Goal: Information Seeking & Learning: Find specific page/section

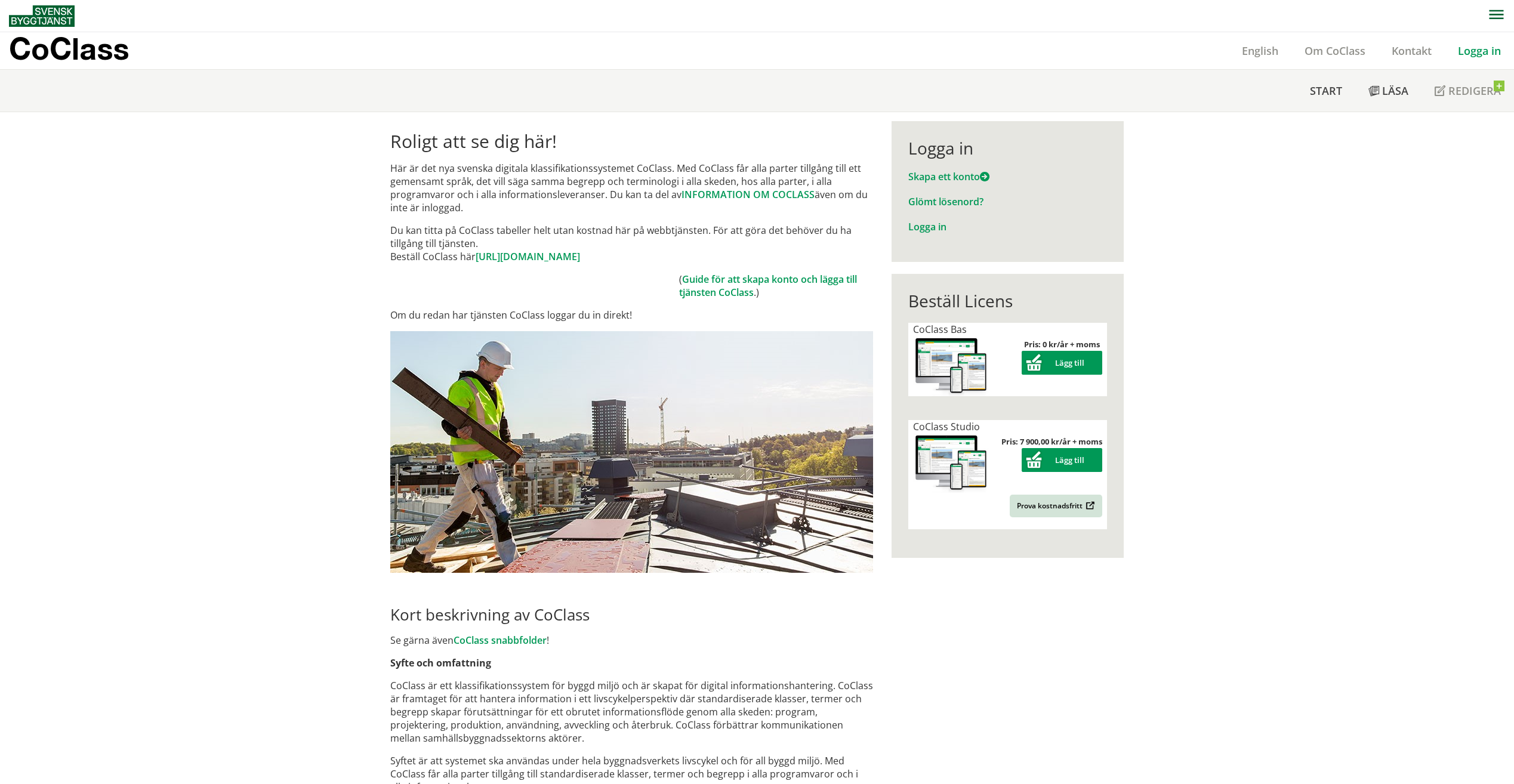
click at [1476, 54] on link "Logga in" at bounding box center [1479, 50] width 69 height 14
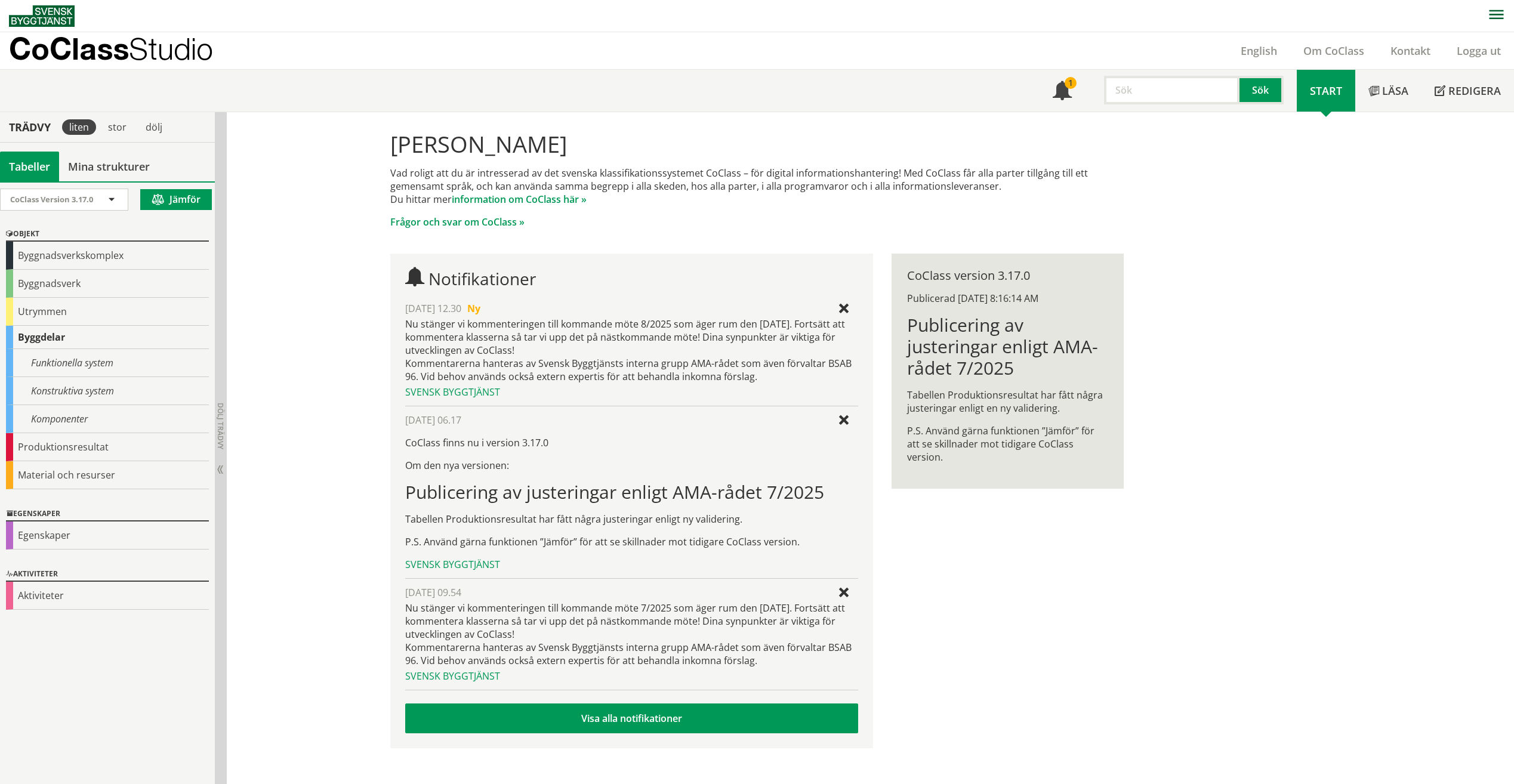
click at [1200, 88] on input "text" at bounding box center [1171, 89] width 136 height 28
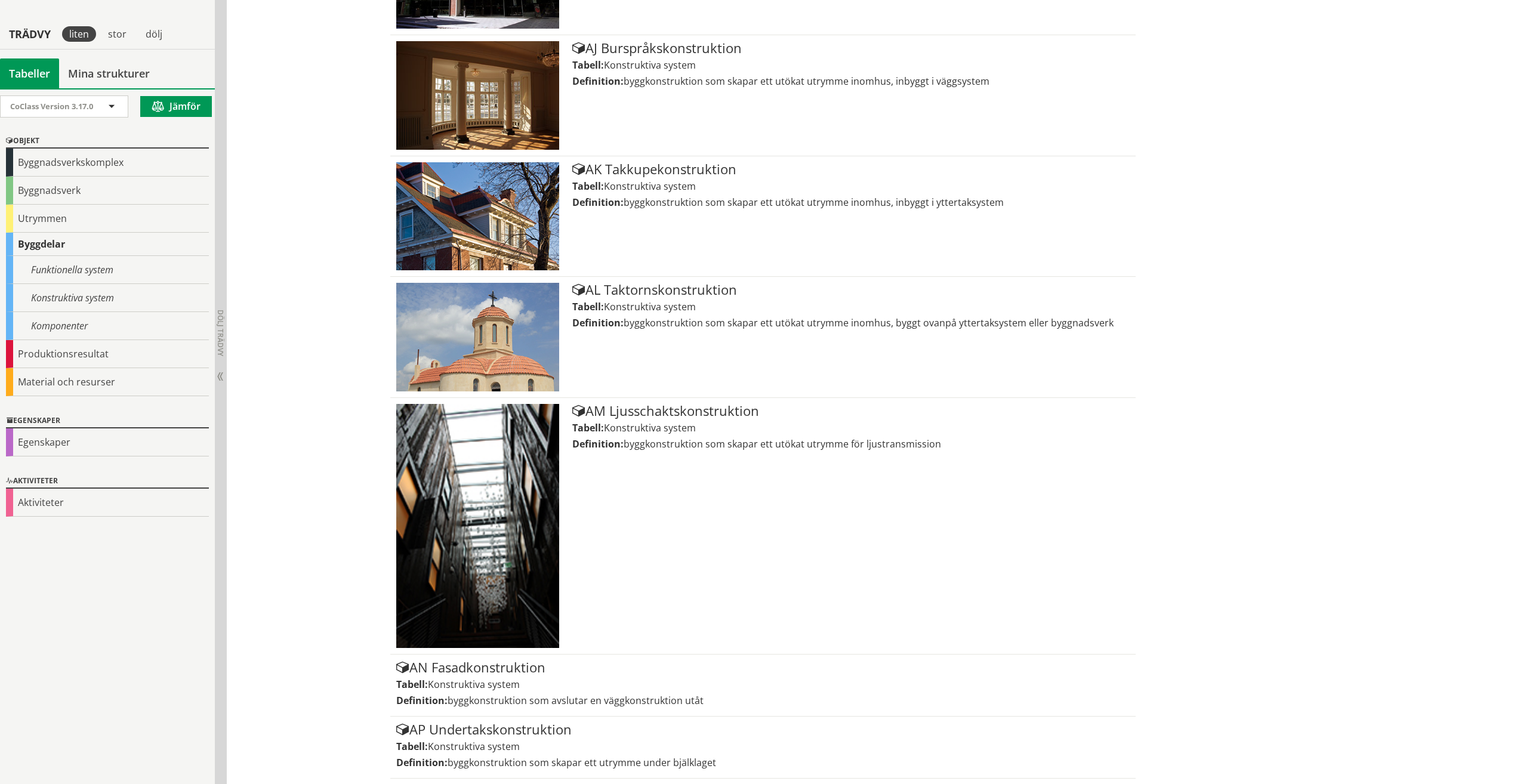
scroll to position [1730, 0]
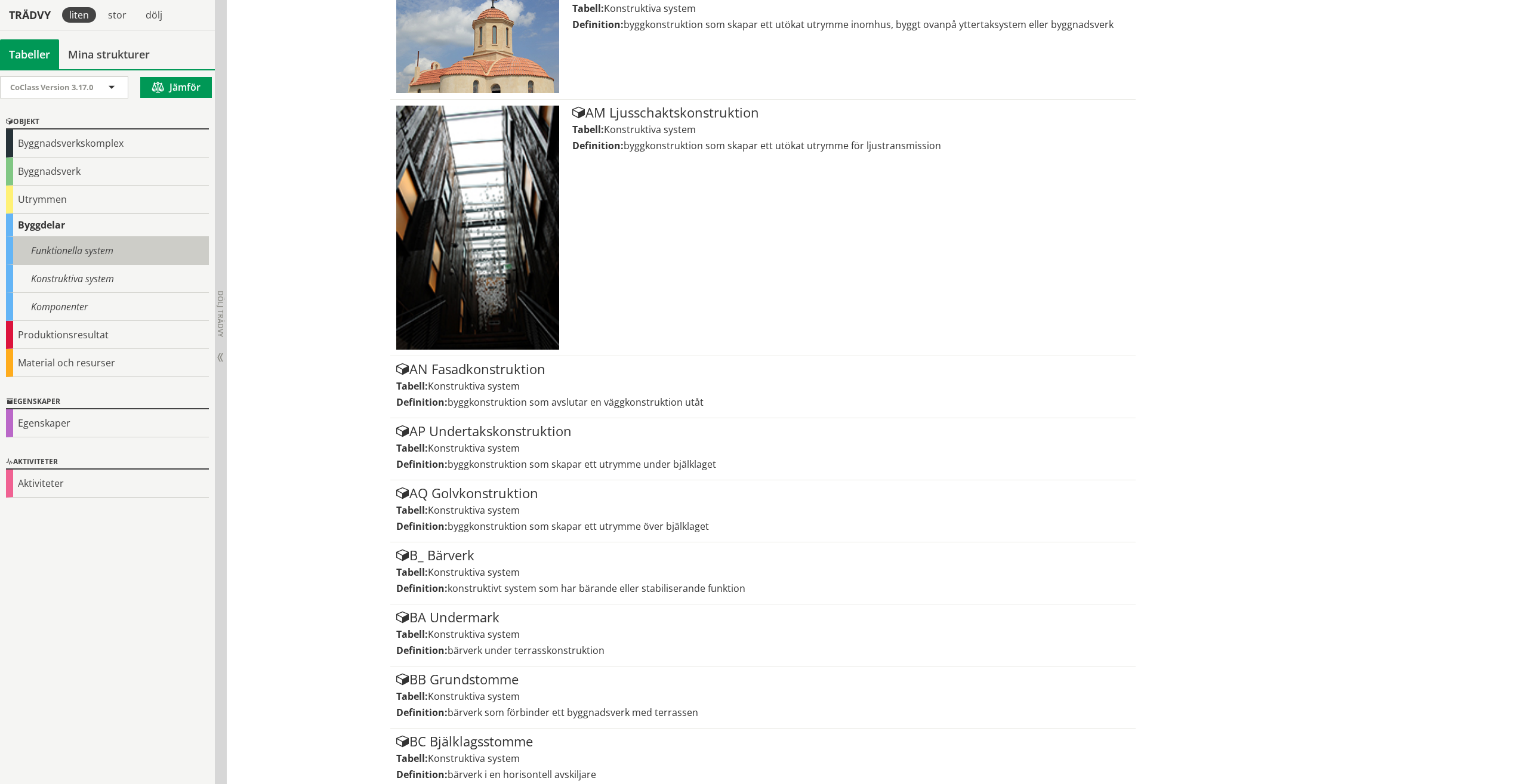
click at [81, 253] on div "Funktionella system" at bounding box center [107, 251] width 203 height 28
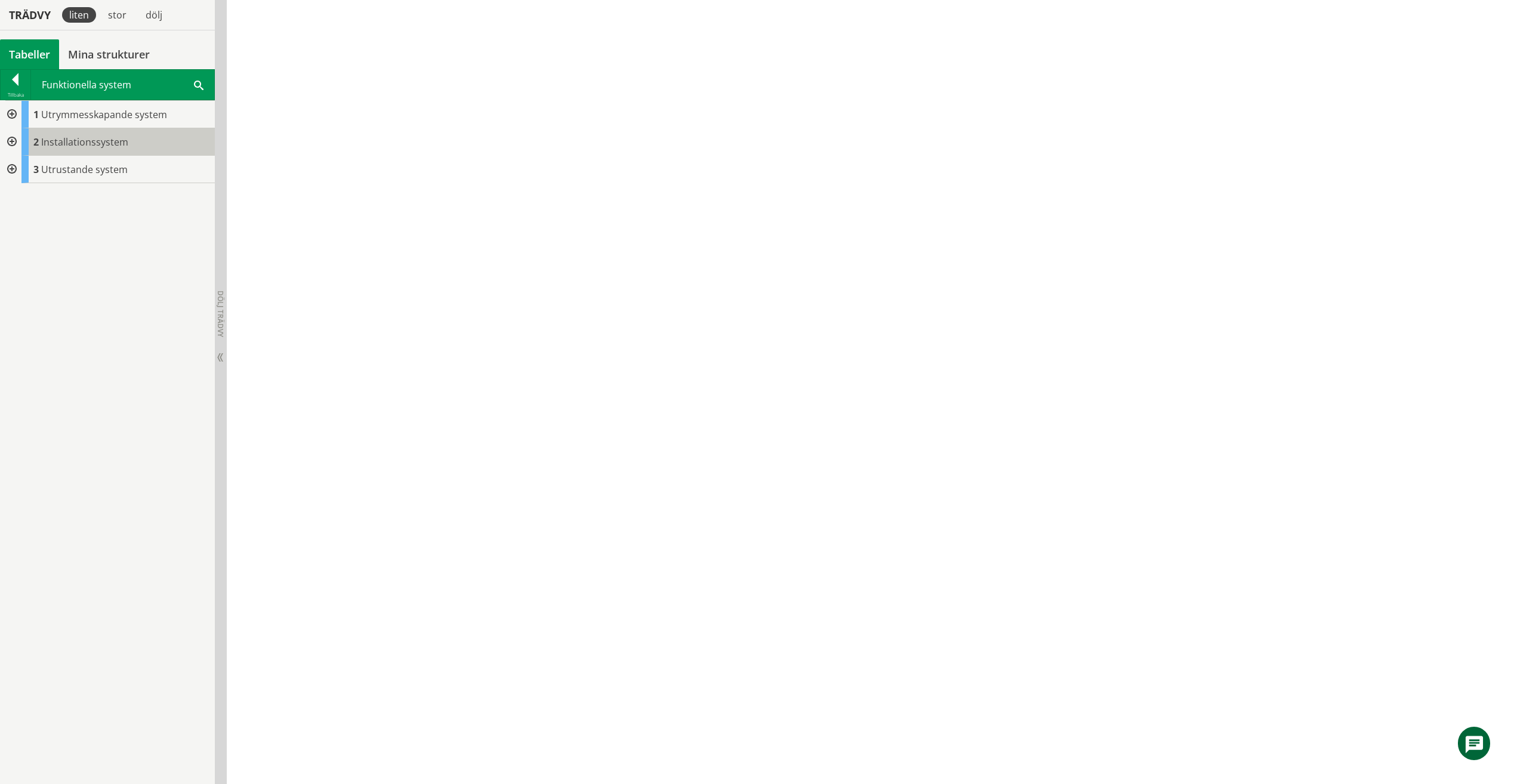
click at [67, 142] on span "Installationssystem" at bounding box center [84, 142] width 87 height 13
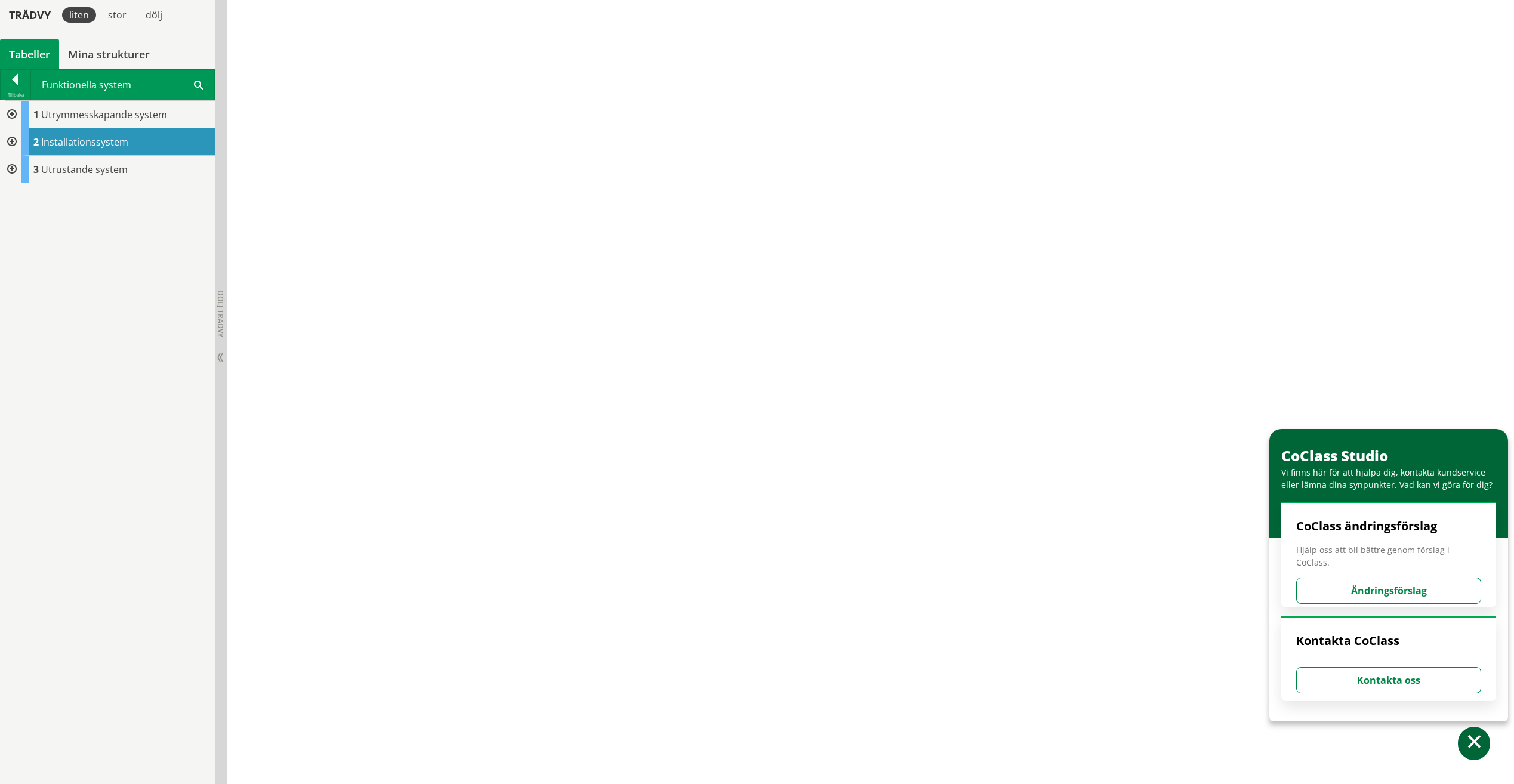
click at [17, 132] on div at bounding box center [11, 142] width 21 height 28
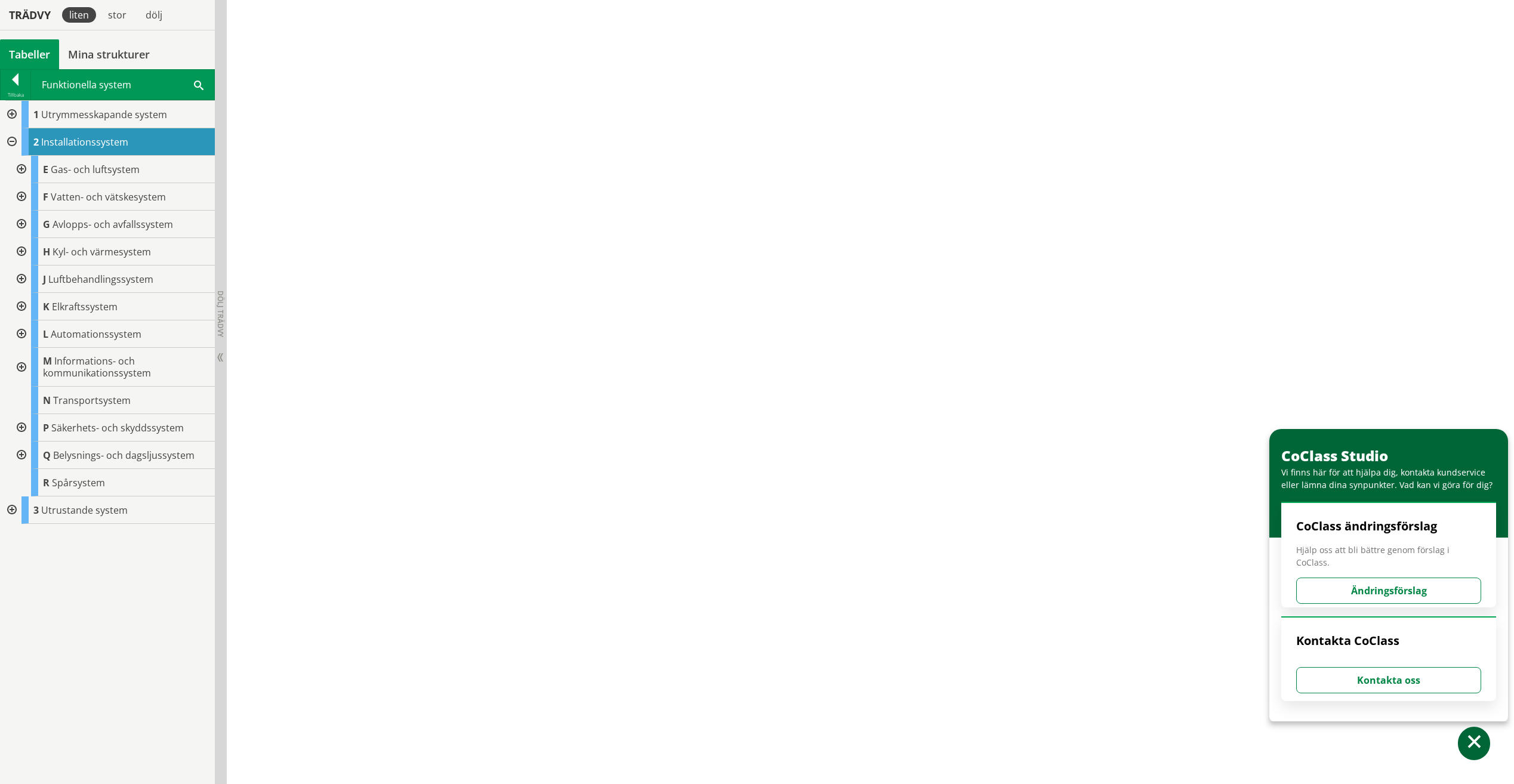
click at [19, 304] on div at bounding box center [20, 307] width 21 height 28
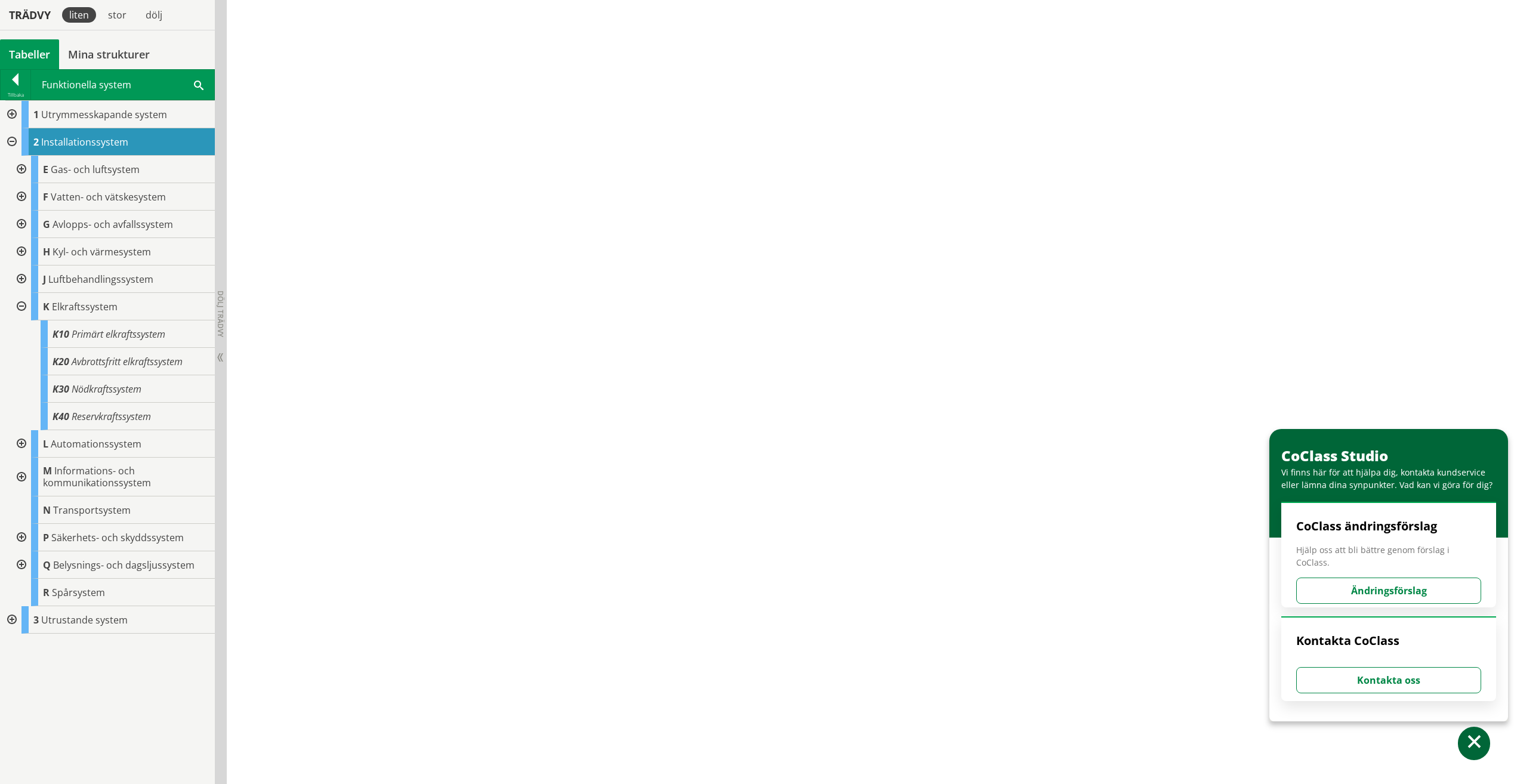
click at [9, 621] on div at bounding box center [11, 620] width 21 height 28
click at [11, 112] on div at bounding box center [11, 115] width 21 height 28
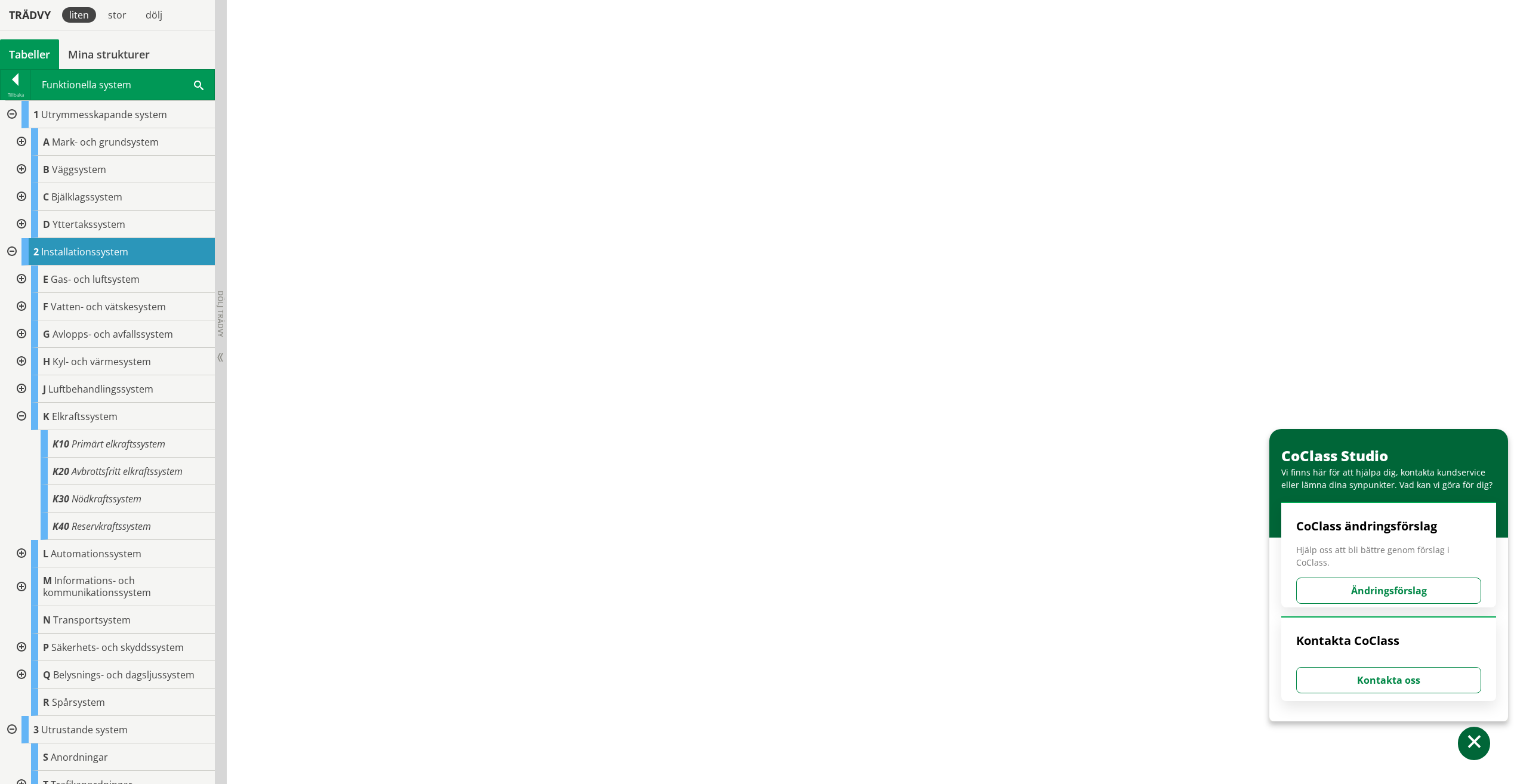
click at [11, 112] on div at bounding box center [11, 115] width 21 height 28
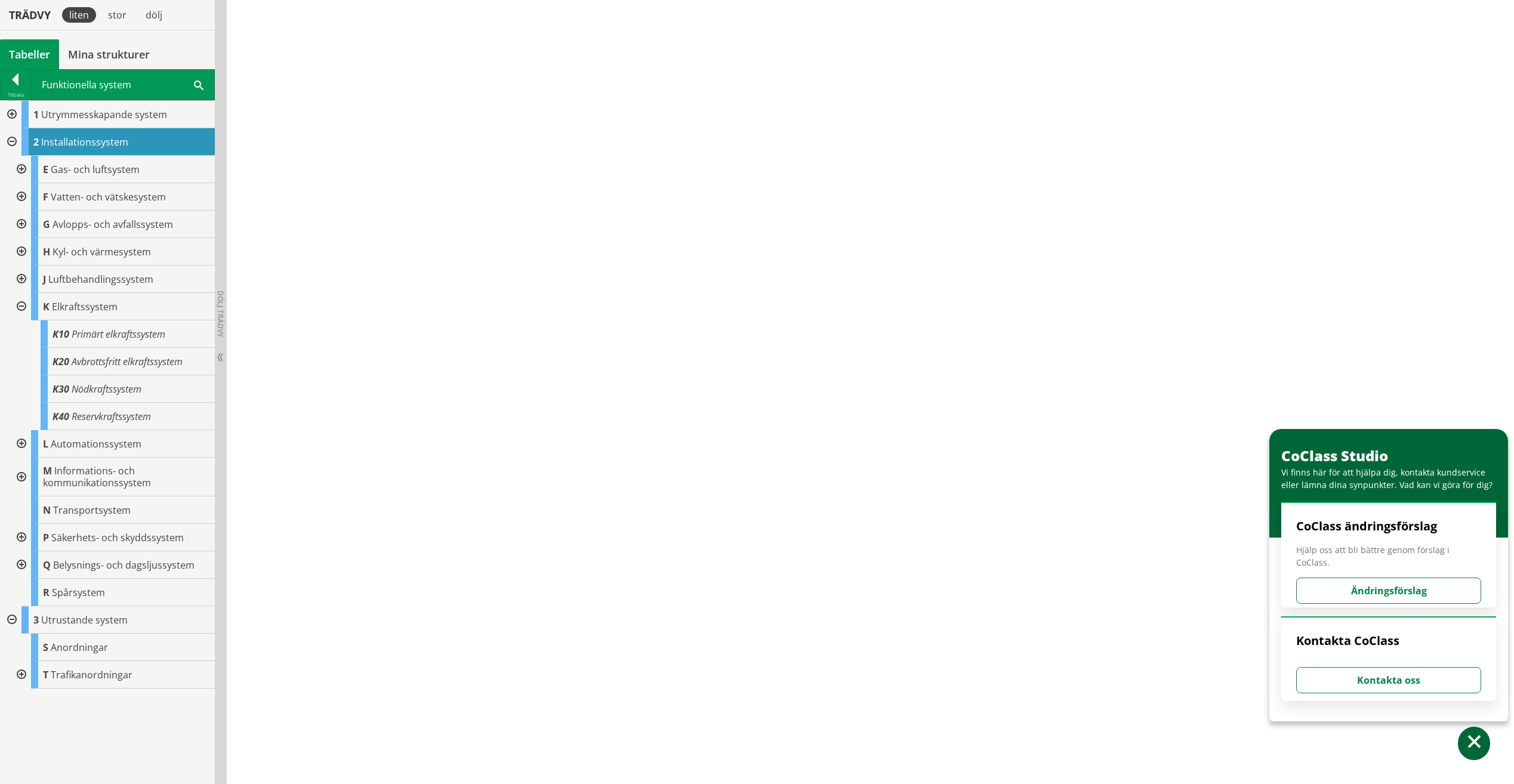
scroll to position [1372, 0]
click at [20, 79] on div at bounding box center [15, 81] width 30 height 17
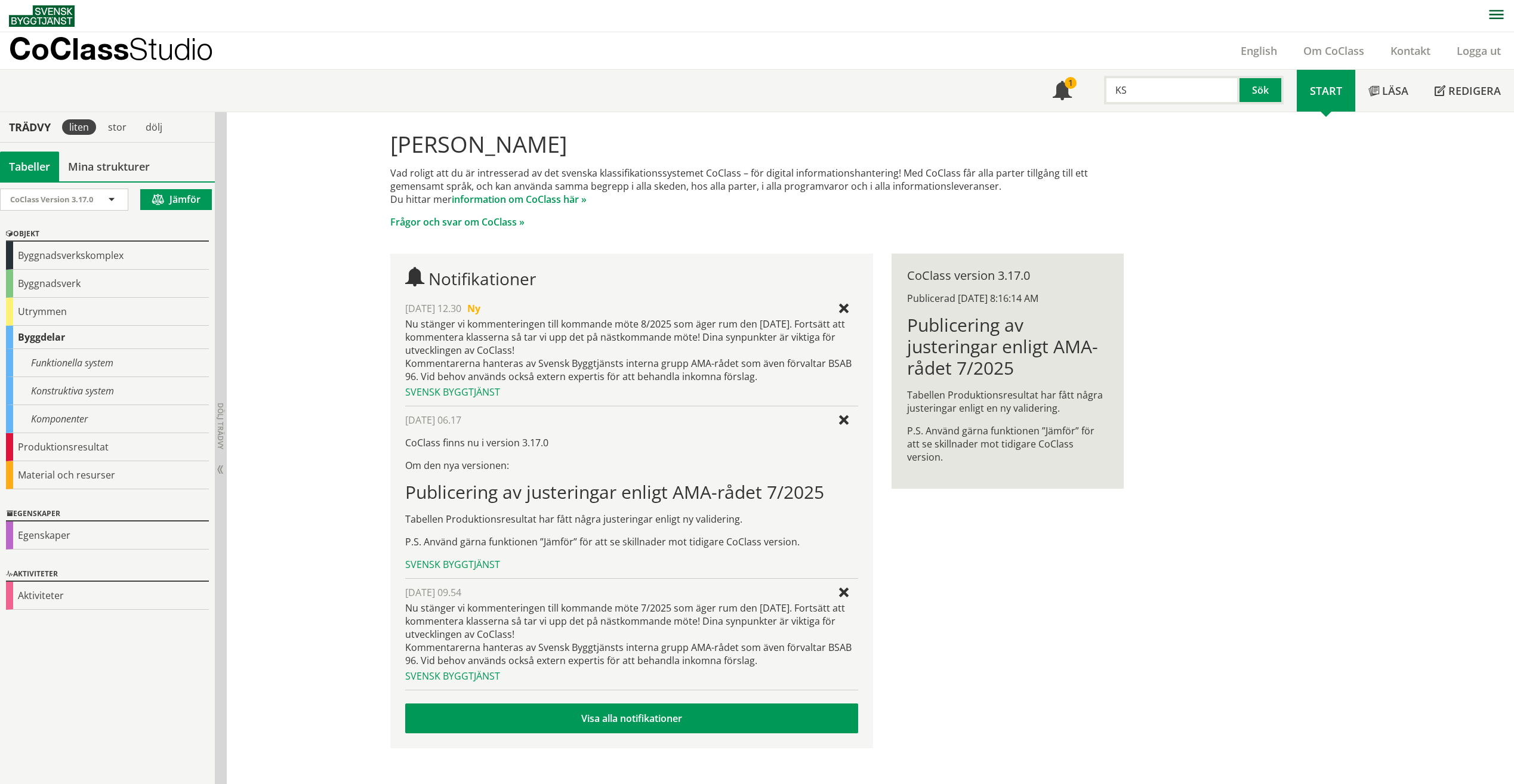
click at [1208, 90] on input "KS" at bounding box center [1171, 89] width 136 height 28
type input "K"
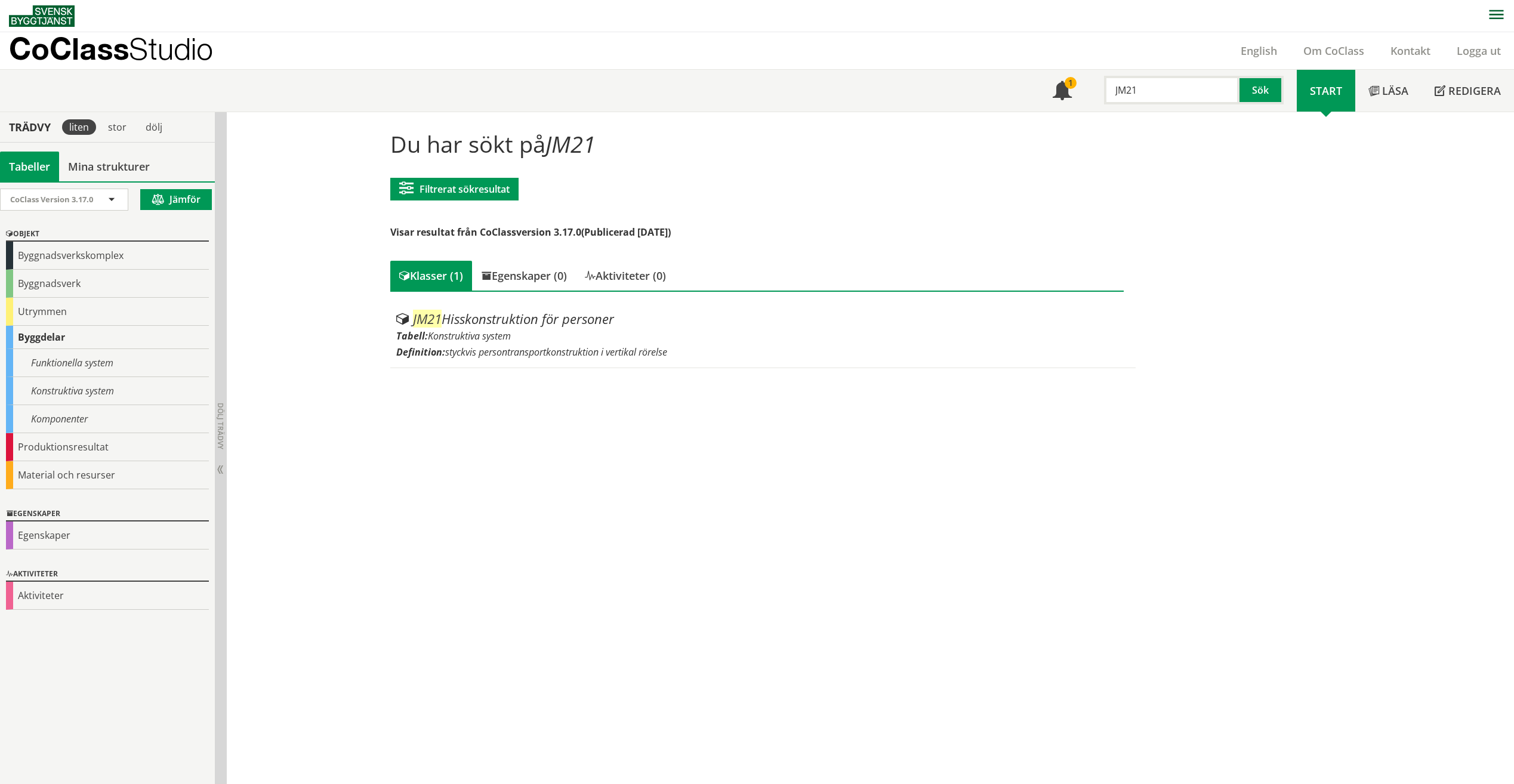
drag, startPoint x: 1191, startPoint y: 98, endPoint x: 1116, endPoint y: 96, distance: 75.0
click at [1116, 96] on input "JM21" at bounding box center [1171, 89] width 136 height 28
click at [1193, 89] on input "JM21" at bounding box center [1171, 89] width 136 height 28
drag, startPoint x: 1198, startPoint y: 87, endPoint x: 1125, endPoint y: 91, distance: 73.1
click at [1125, 91] on input "JM21" at bounding box center [1171, 89] width 136 height 28
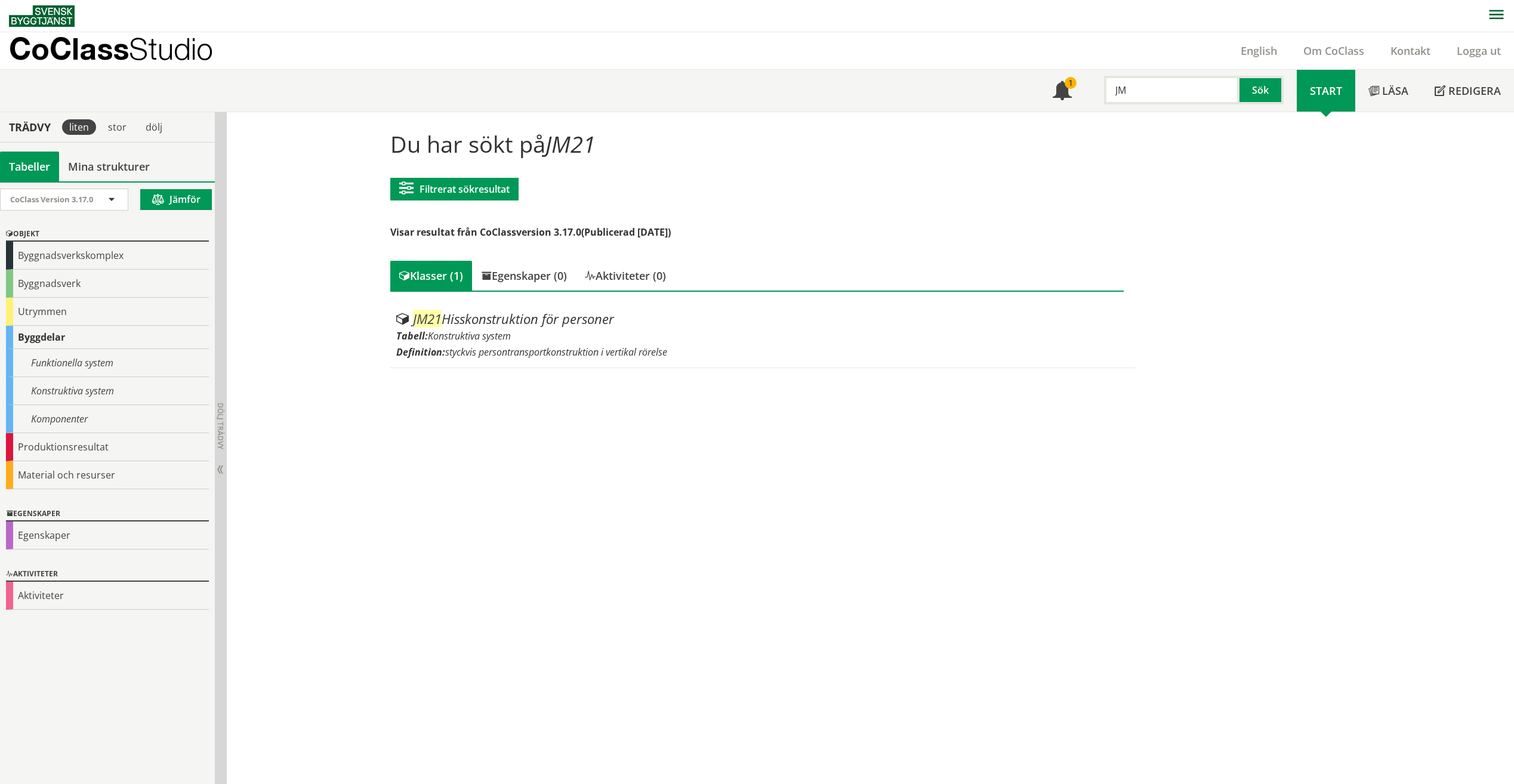
type input "J"
click at [1207, 76] on input "KS.JM"!" at bounding box center [1171, 89] width 136 height 28
click at [1205, 83] on input "KS.JM"!" at bounding box center [1171, 89] width 136 height 28
click at [1130, 91] on input "KS.JM21" at bounding box center [1171, 89] width 136 height 28
drag, startPoint x: 1204, startPoint y: 94, endPoint x: 1128, endPoint y: 88, distance: 76.2
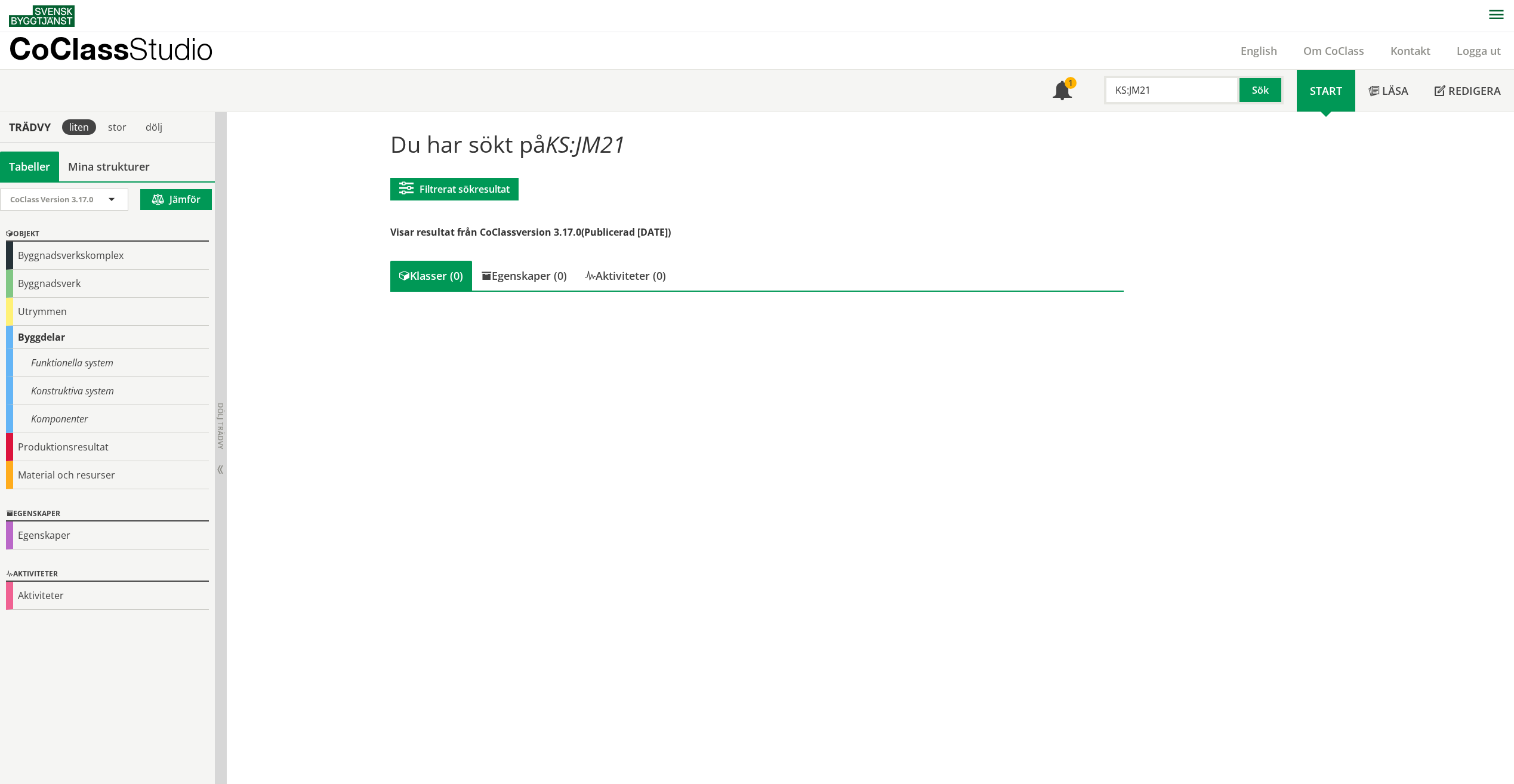
click at [1125, 88] on input "KS:JM21" at bounding box center [1171, 89] width 136 height 28
type input "KS"
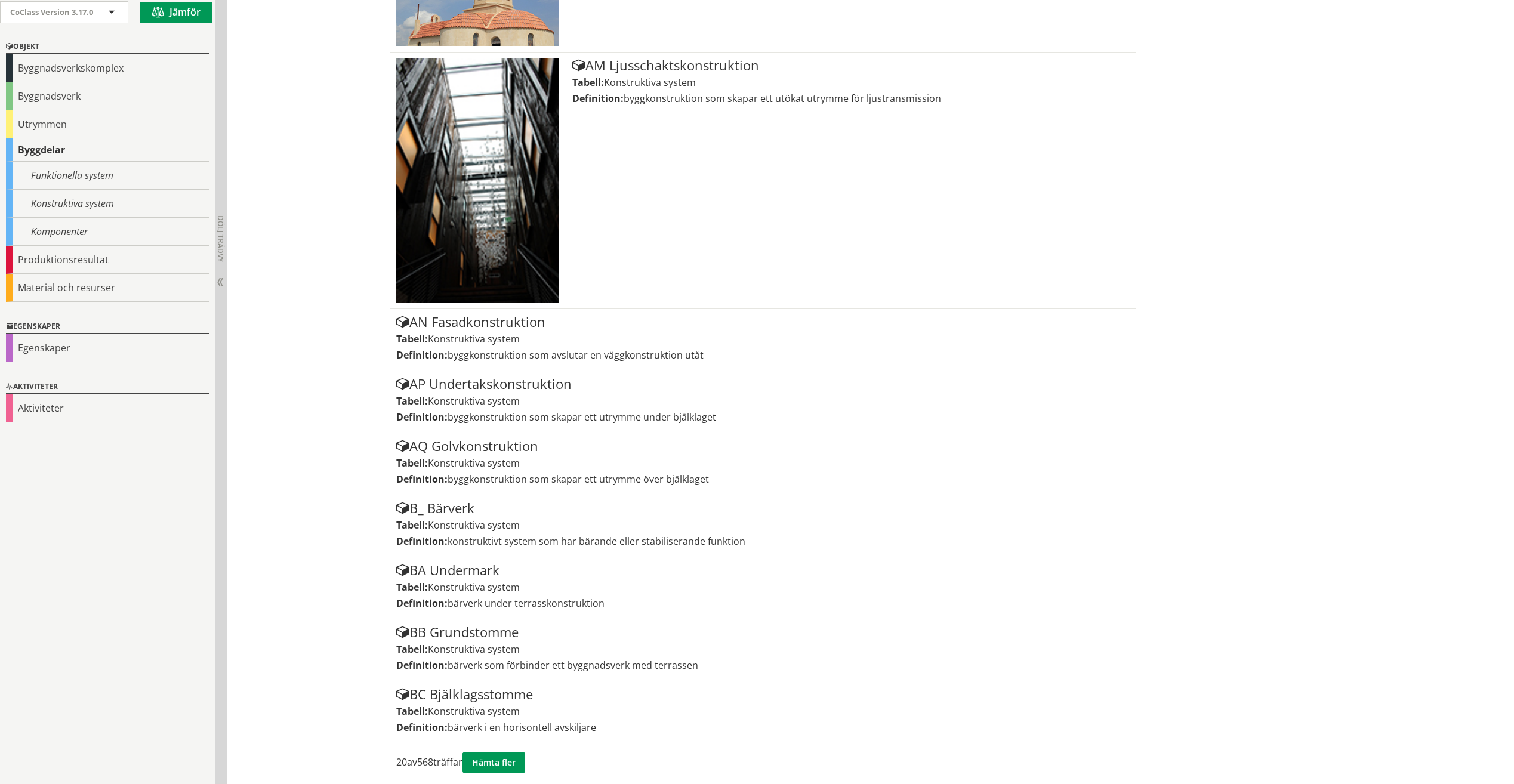
scroll to position [1781, 0]
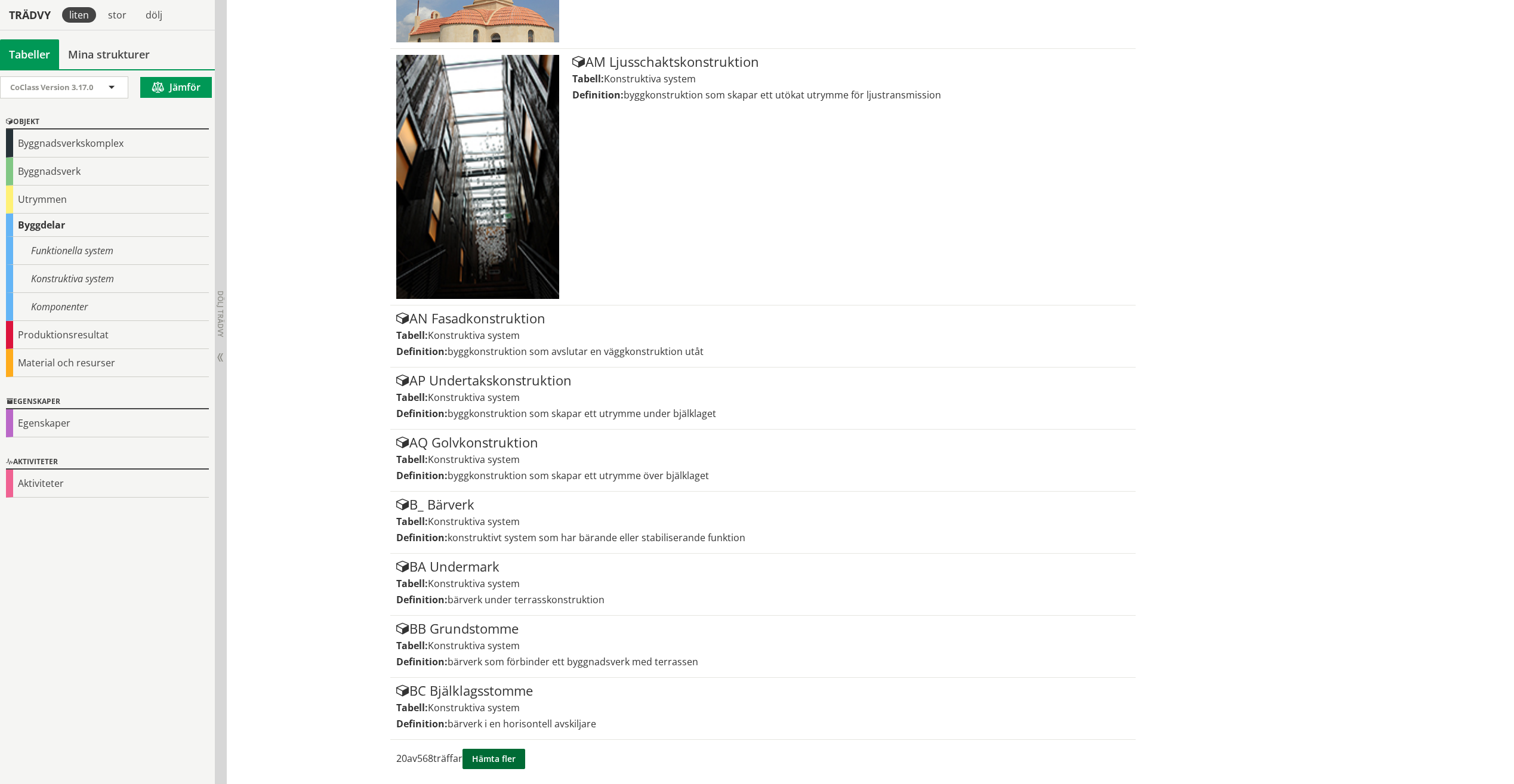
click at [501, 755] on button "Hämta fler" at bounding box center [494, 759] width 62 height 20
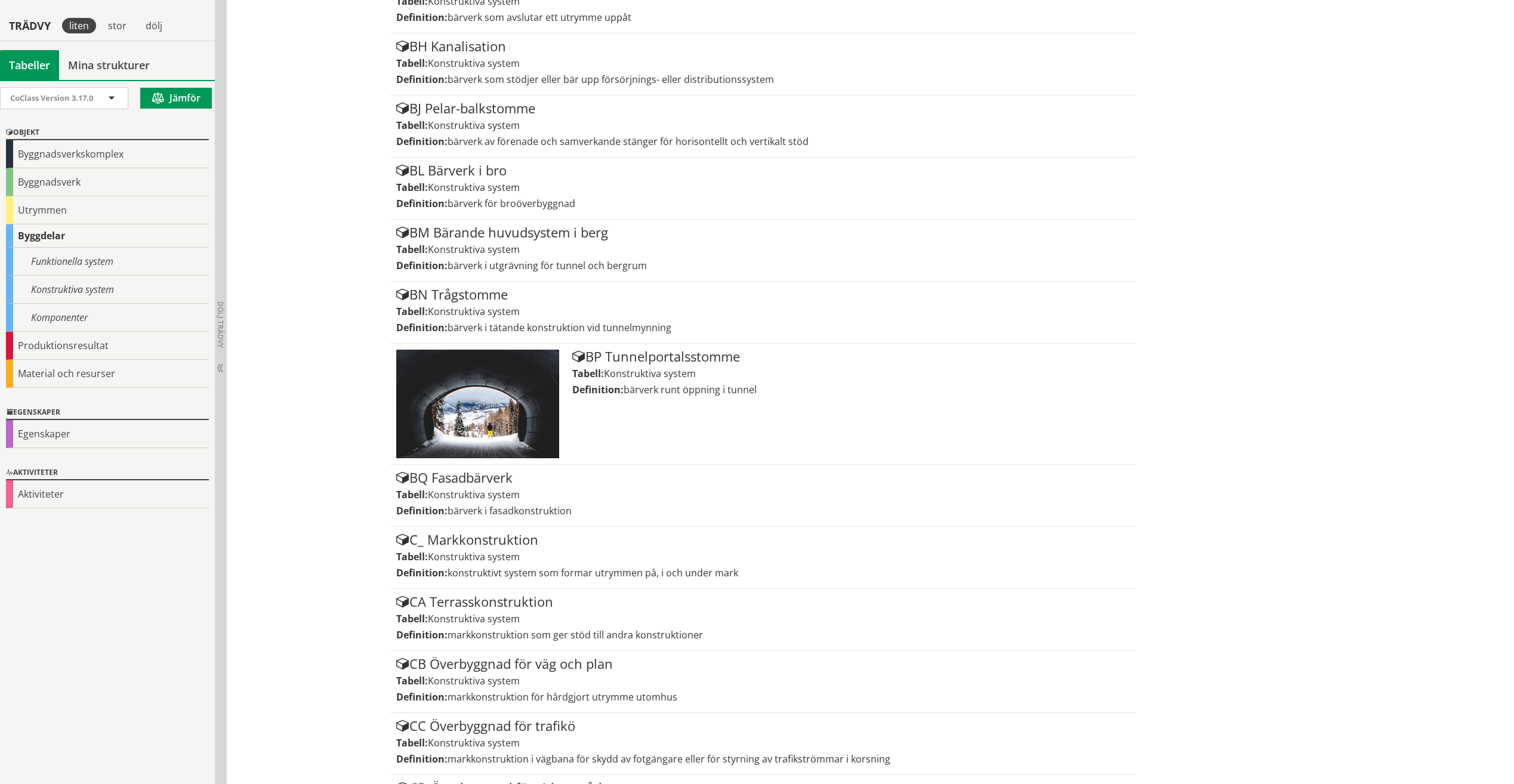
scroll to position [3081, 0]
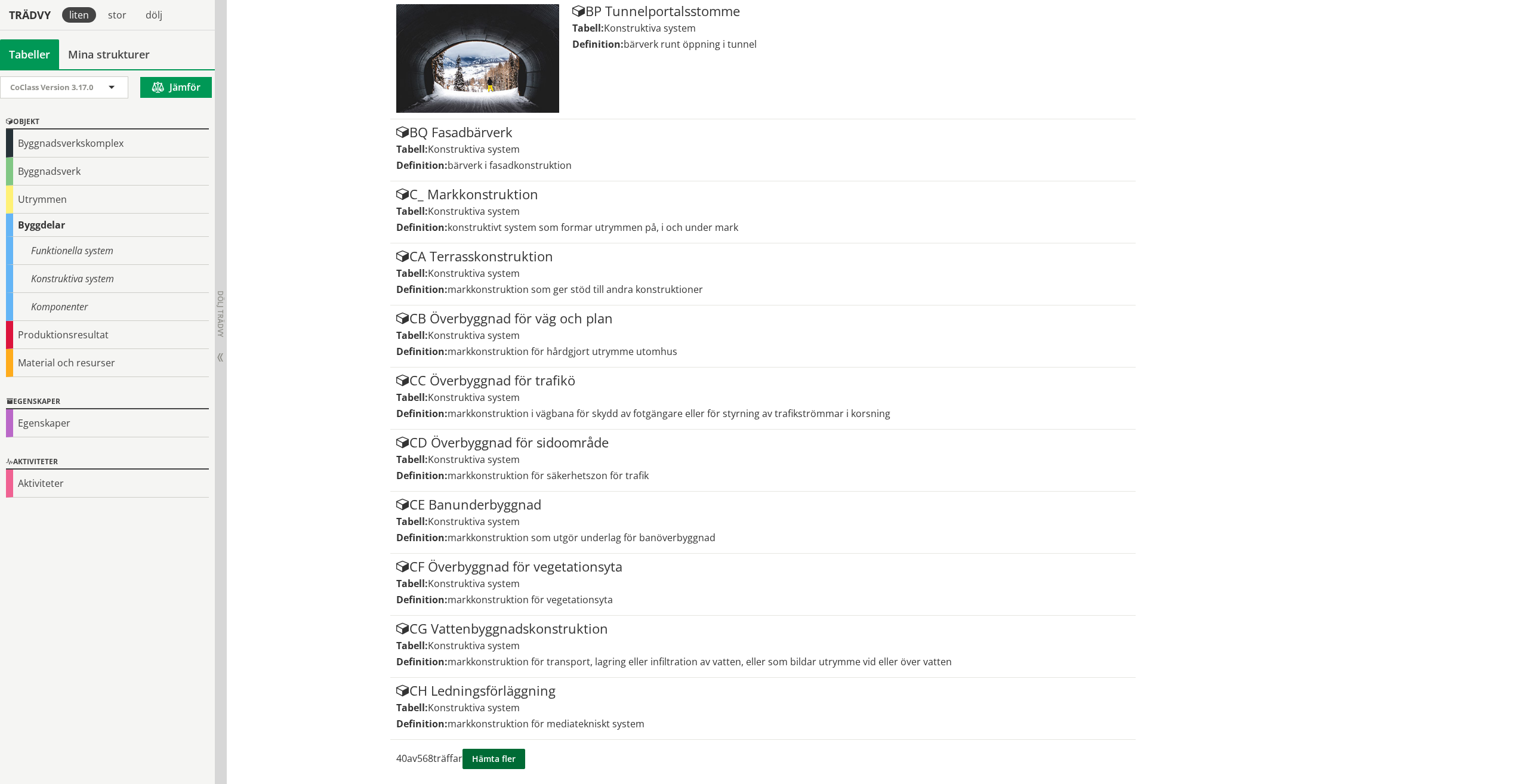
click at [490, 755] on button "Hämta fler" at bounding box center [494, 759] width 62 height 20
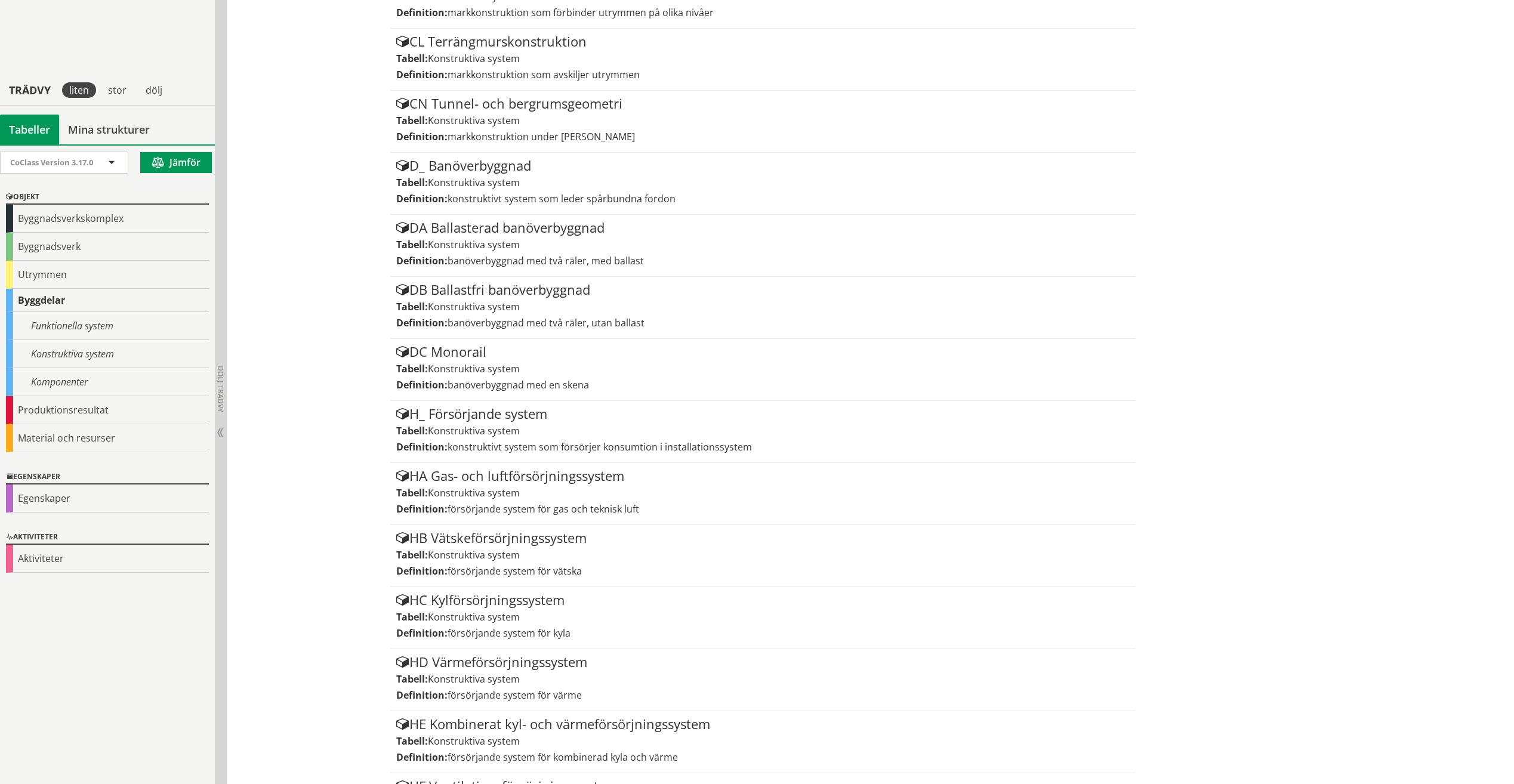
scroll to position [4322, 0]
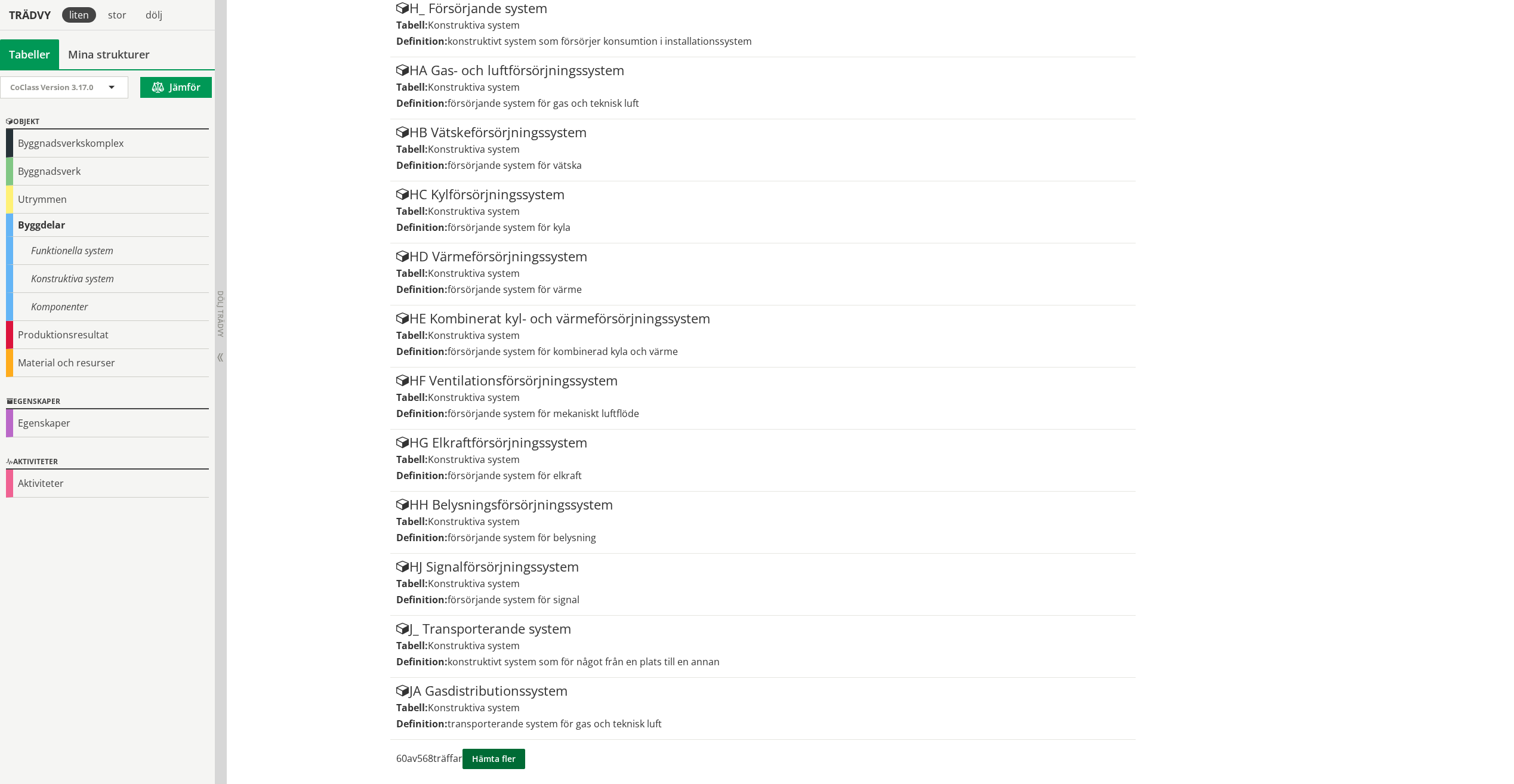
click at [496, 763] on button "Hämta fler" at bounding box center [494, 759] width 62 height 20
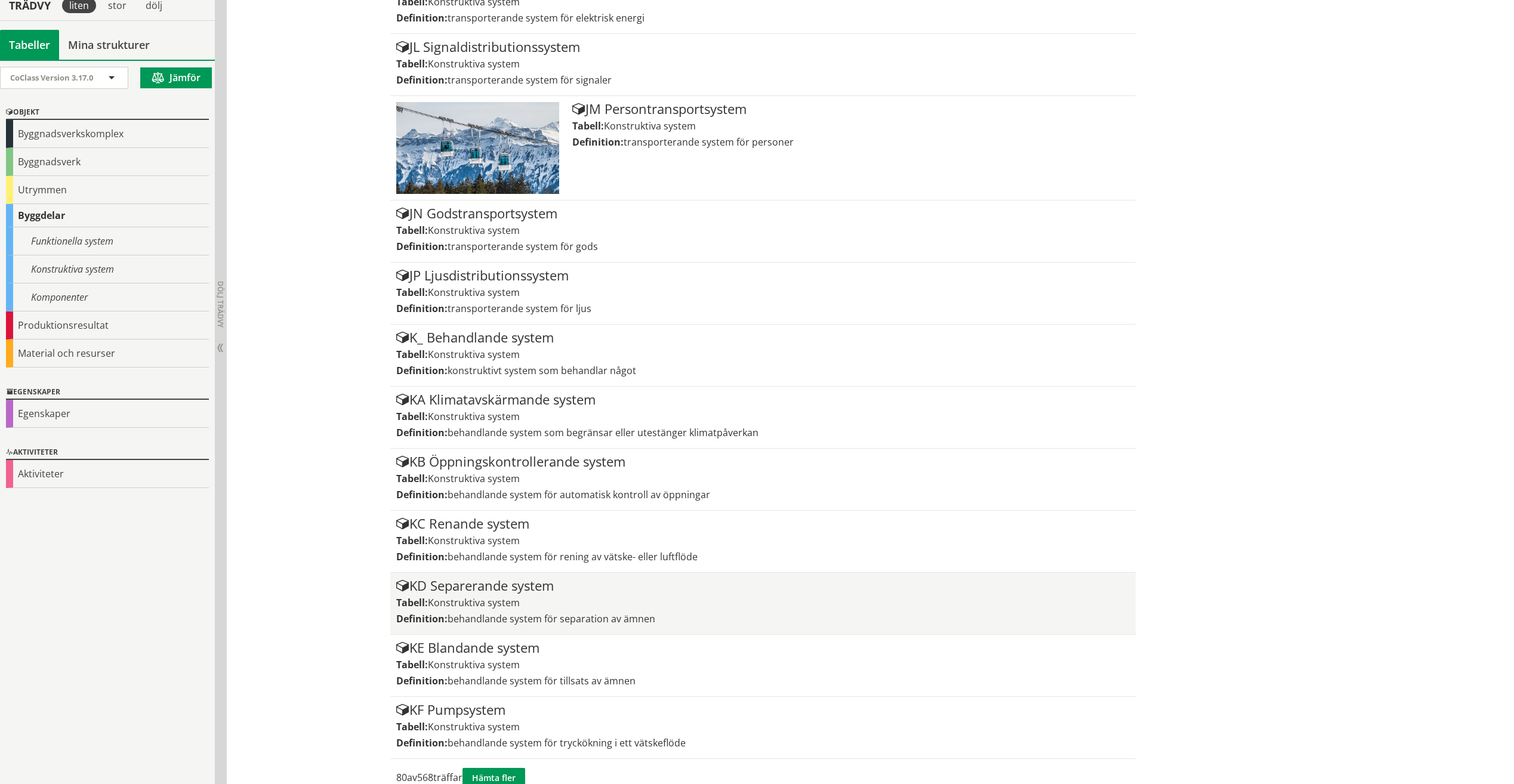
scroll to position [5605, 0]
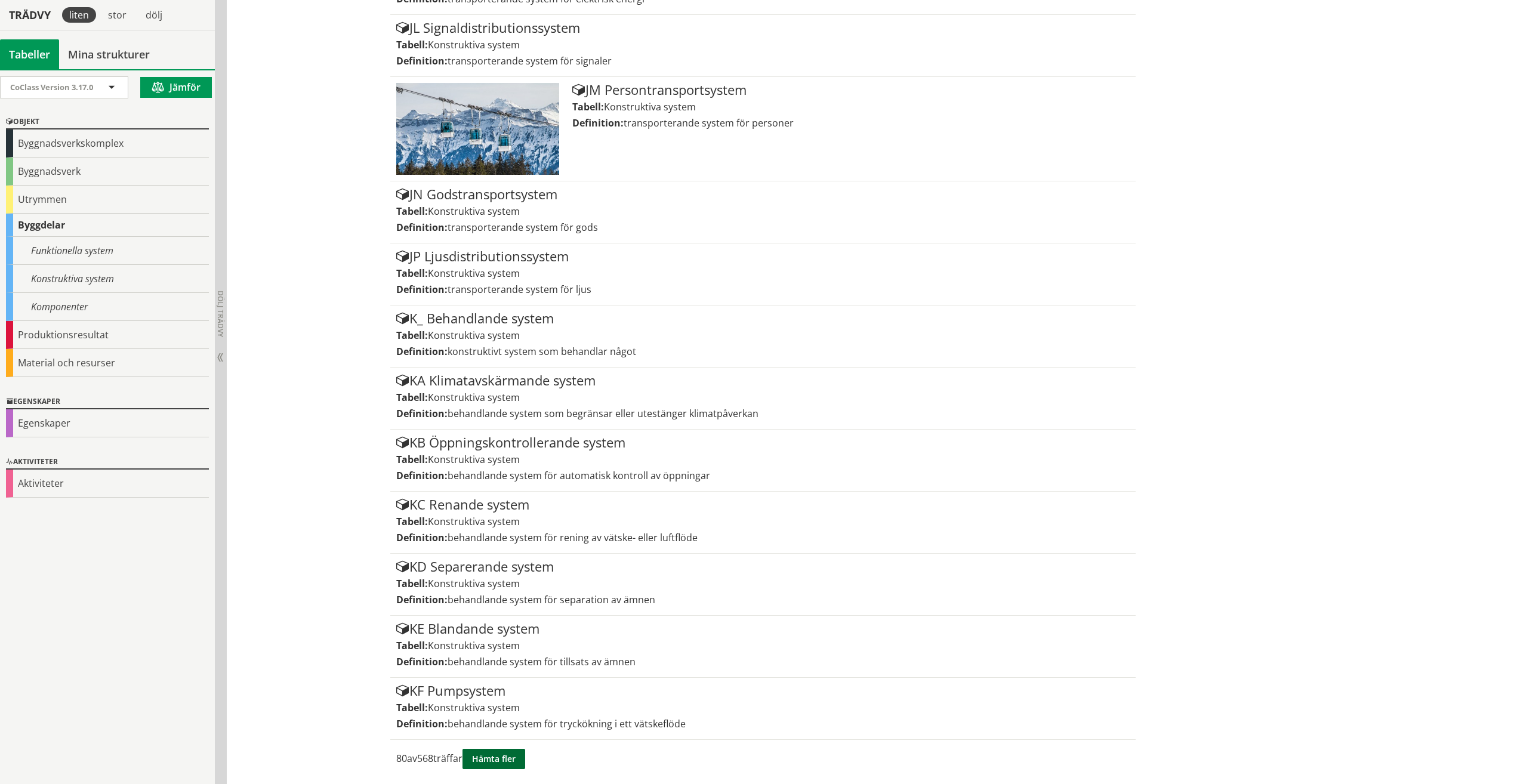
click at [506, 754] on button "Hämta fler" at bounding box center [494, 759] width 62 height 20
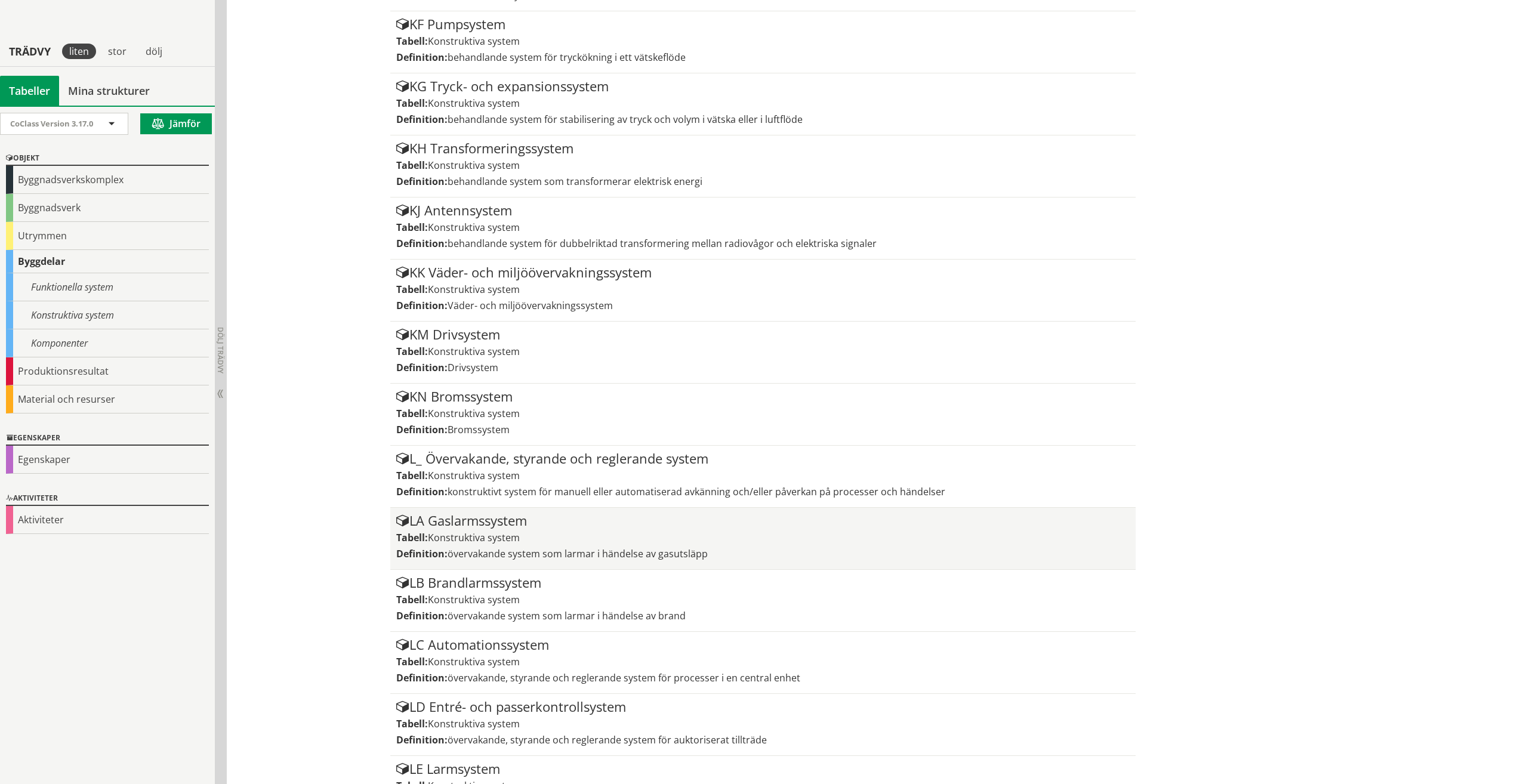
scroll to position [6261, 0]
